Goal: Task Accomplishment & Management: Complete application form

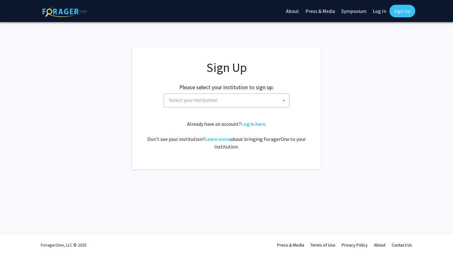
click at [220, 103] on span "Select your institution" at bounding box center [228, 100] width 123 height 13
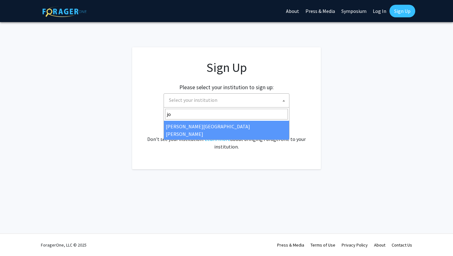
type input "jo"
select select "1"
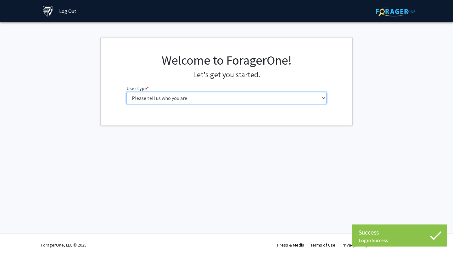
click at [221, 97] on select "Please tell us who you are Undergraduate Student Master's Student Doctoral Cand…" at bounding box center [227, 98] width 201 height 12
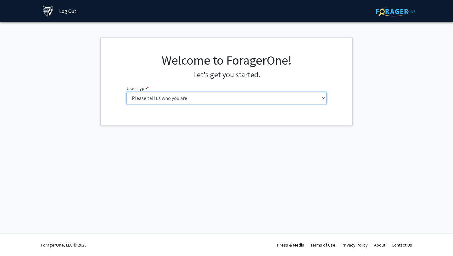
select select "1: undergrad"
click at [127, 92] on select "Please tell us who you are Undergraduate Student Master's Student Doctoral Cand…" at bounding box center [227, 98] width 201 height 12
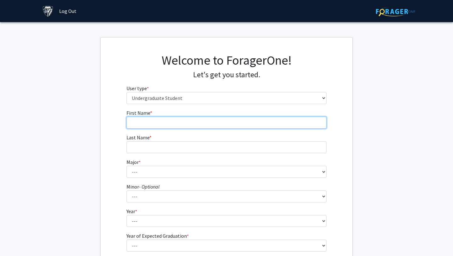
click at [244, 127] on input "First Name * required" at bounding box center [227, 123] width 201 height 12
type input "[PERSON_NAME]"
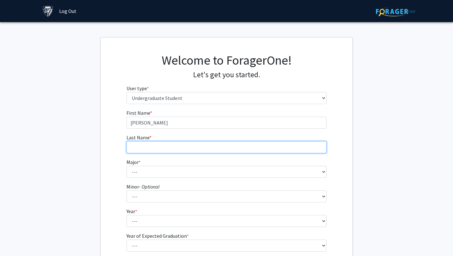
type input "Gonzaga"
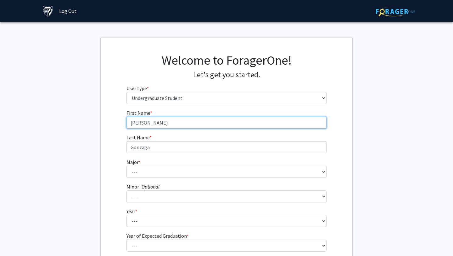
scroll to position [28, 0]
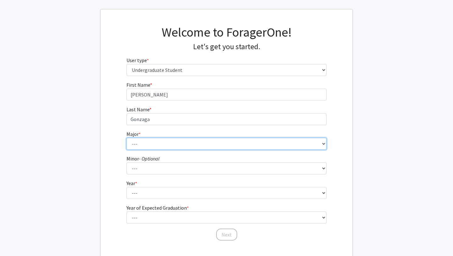
click at [175, 148] on select "--- Africana Studies Anthropology Applied Mathematics & Statistics Archaeology …" at bounding box center [227, 144] width 201 height 12
select select "40: 54"
click at [127, 138] on select "--- Africana Studies Anthropology Applied Mathematics & Statistics Archaeology …" at bounding box center [227, 144] width 201 height 12
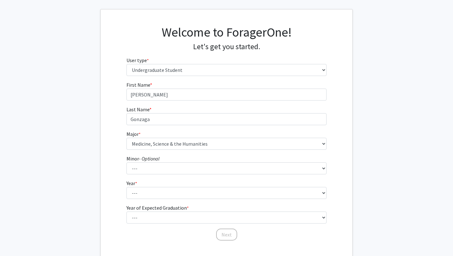
click at [161, 162] on fg-select "Minor - Optional --- Accounting and Financial Management Africana Studies Anthr…" at bounding box center [227, 165] width 201 height 20
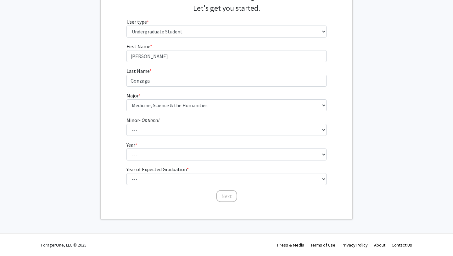
scroll to position [1, 0]
